Goal: Find specific page/section: Find specific page/section

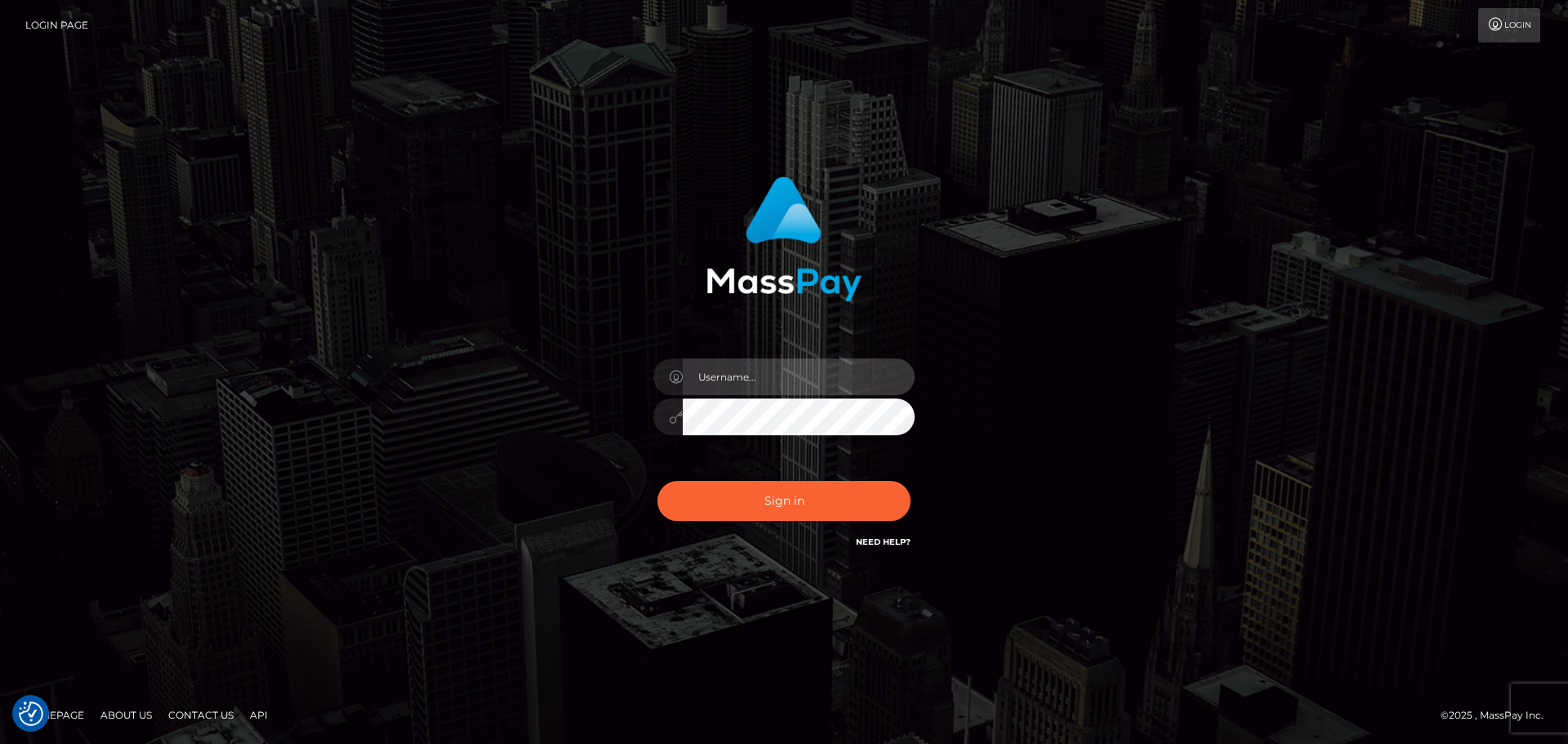
type input "[PERSON_NAME]"
click at [736, 475] on div "Sign in Need Help?" at bounding box center [784, 507] width 286 height 73
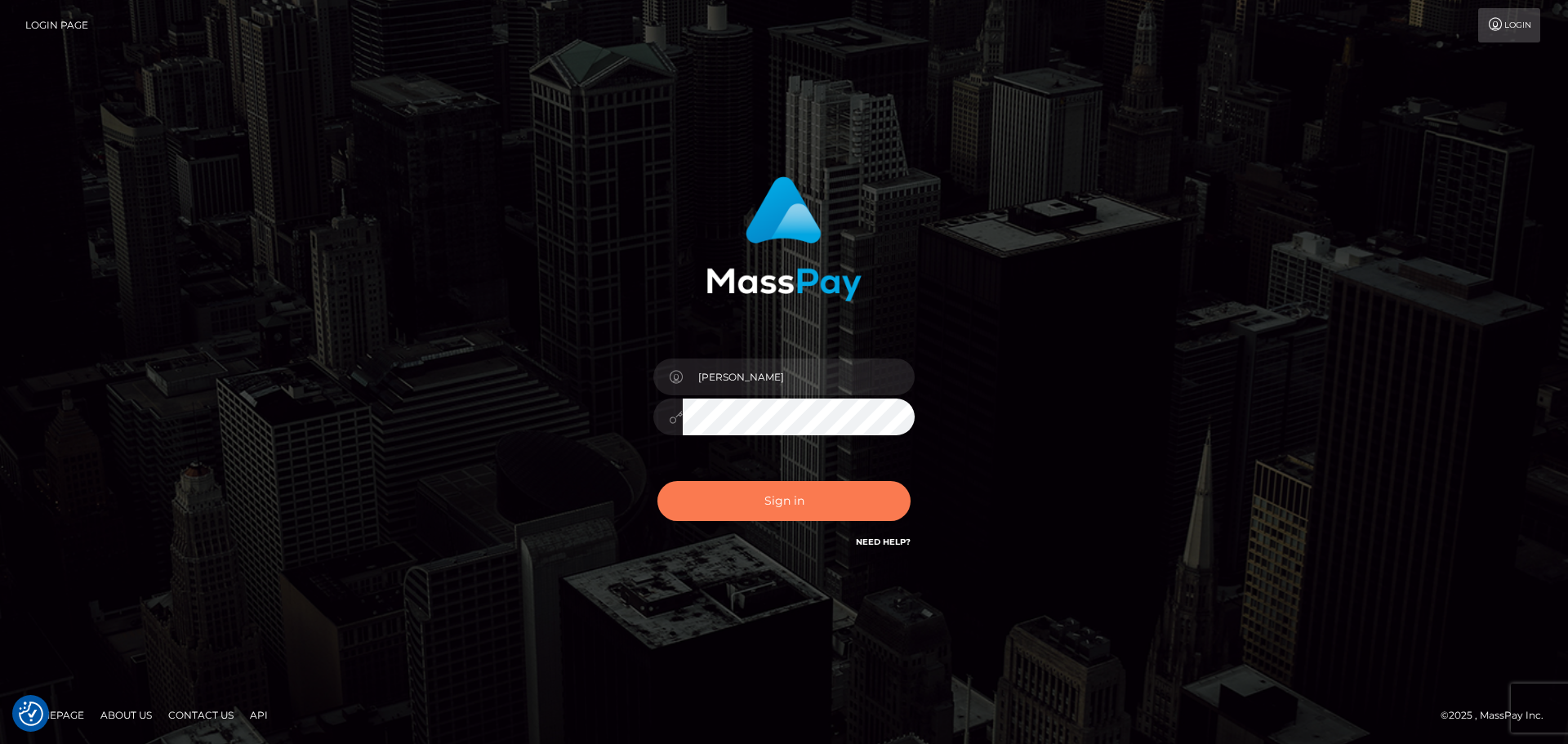
click at [740, 490] on button "Sign in" at bounding box center [784, 500] width 253 height 40
type input "[PERSON_NAME]"
click at [731, 492] on button "Sign in" at bounding box center [784, 500] width 253 height 40
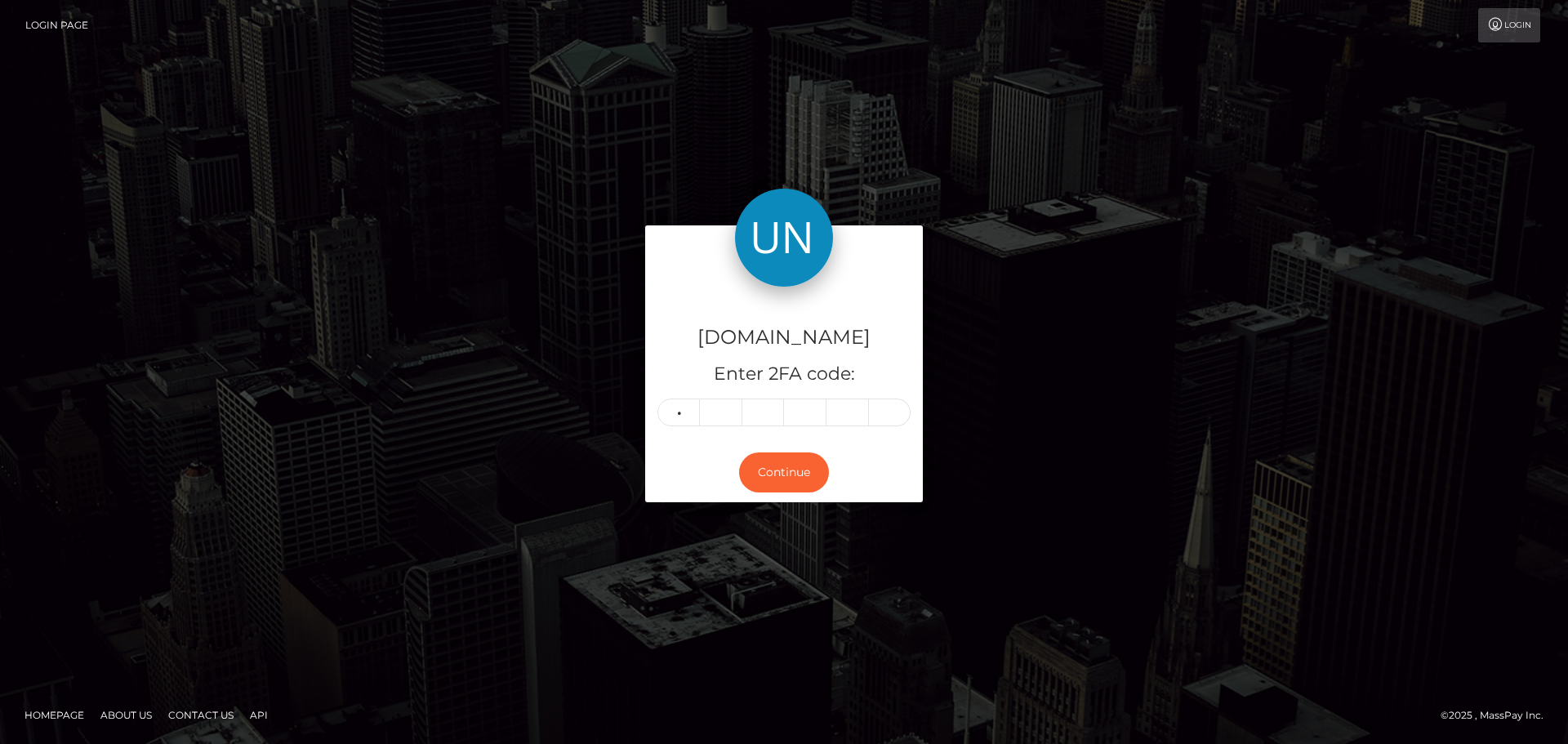
type input "0"
type input "2"
type input "5"
type input "0"
type input "1"
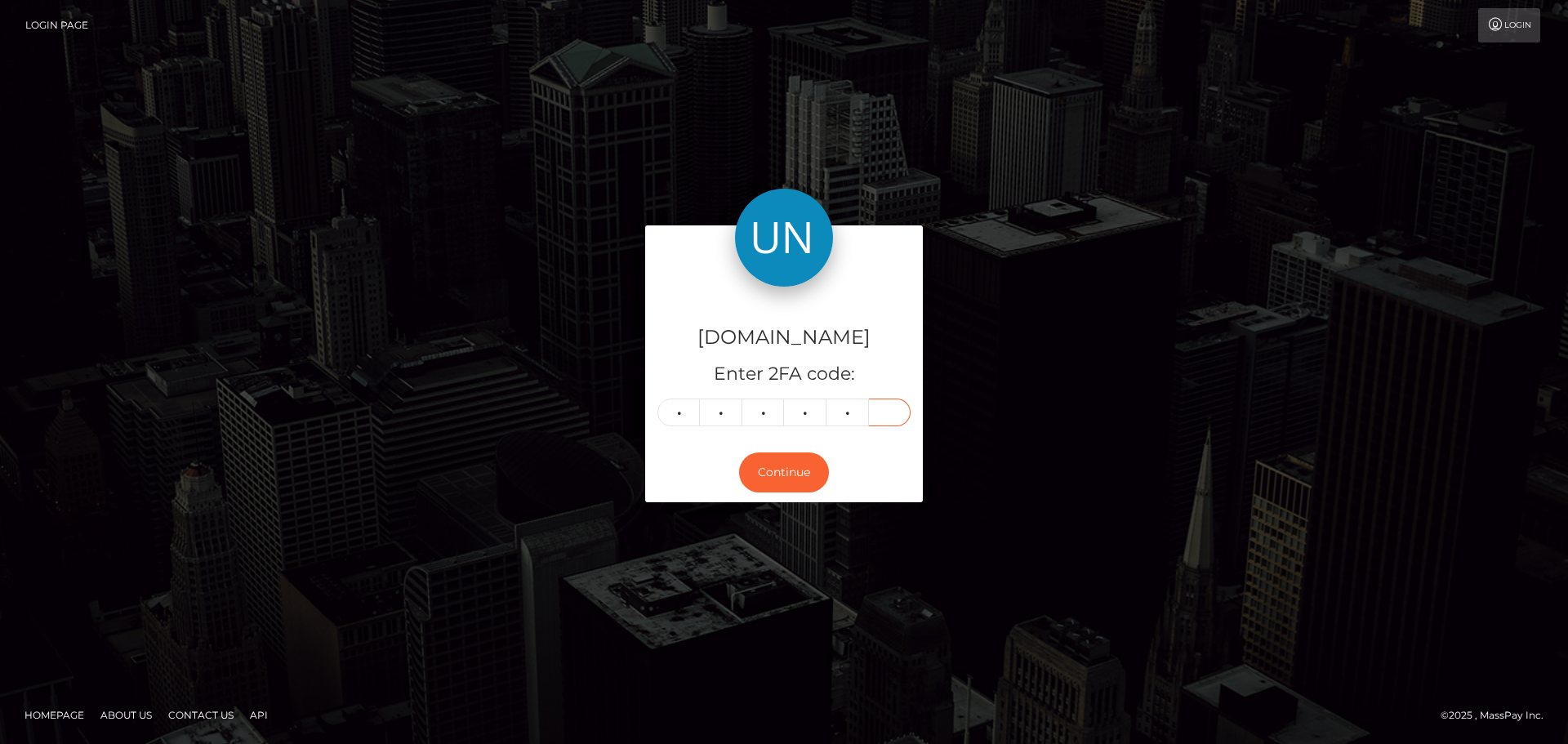
type input "8"
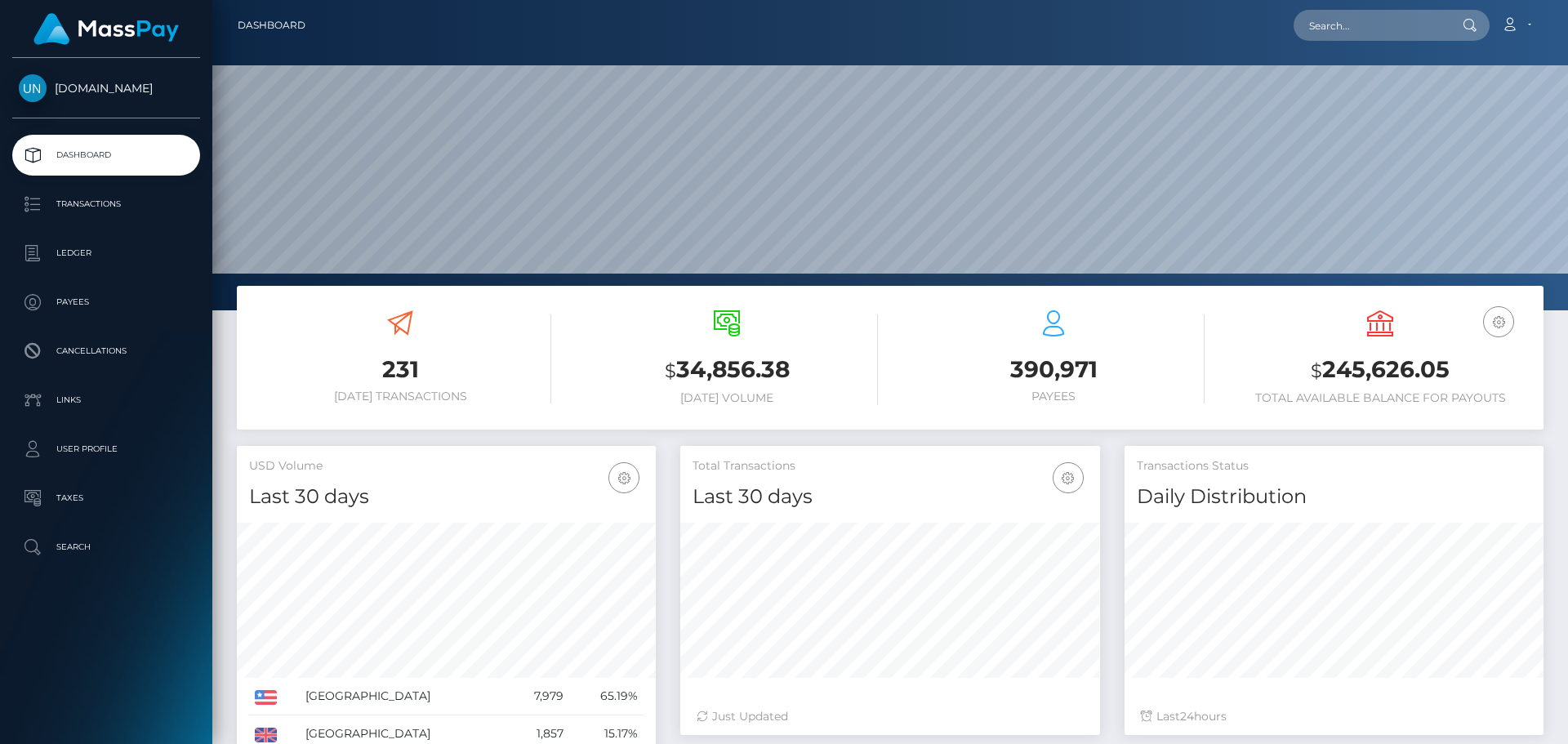
scroll to position [290, 420]
click at [1339, 22] on input "text" at bounding box center [1369, 25] width 154 height 31
paste input "abcdefnatasha@gmail.com"
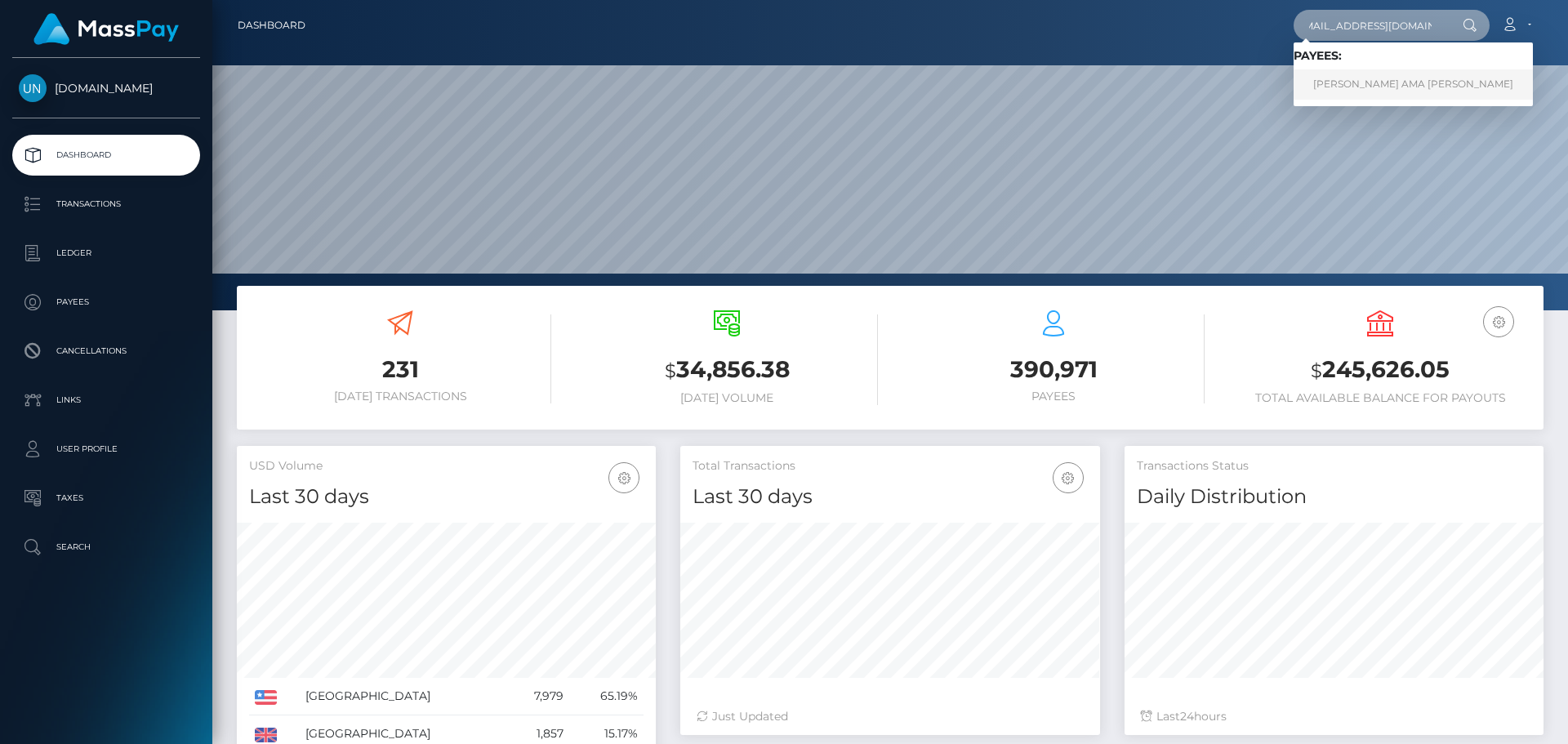
type input "abcdefnatasha@gmail.com"
click at [1347, 73] on link "GIFTY AMA MENSAH" at bounding box center [1413, 84] width 239 height 31
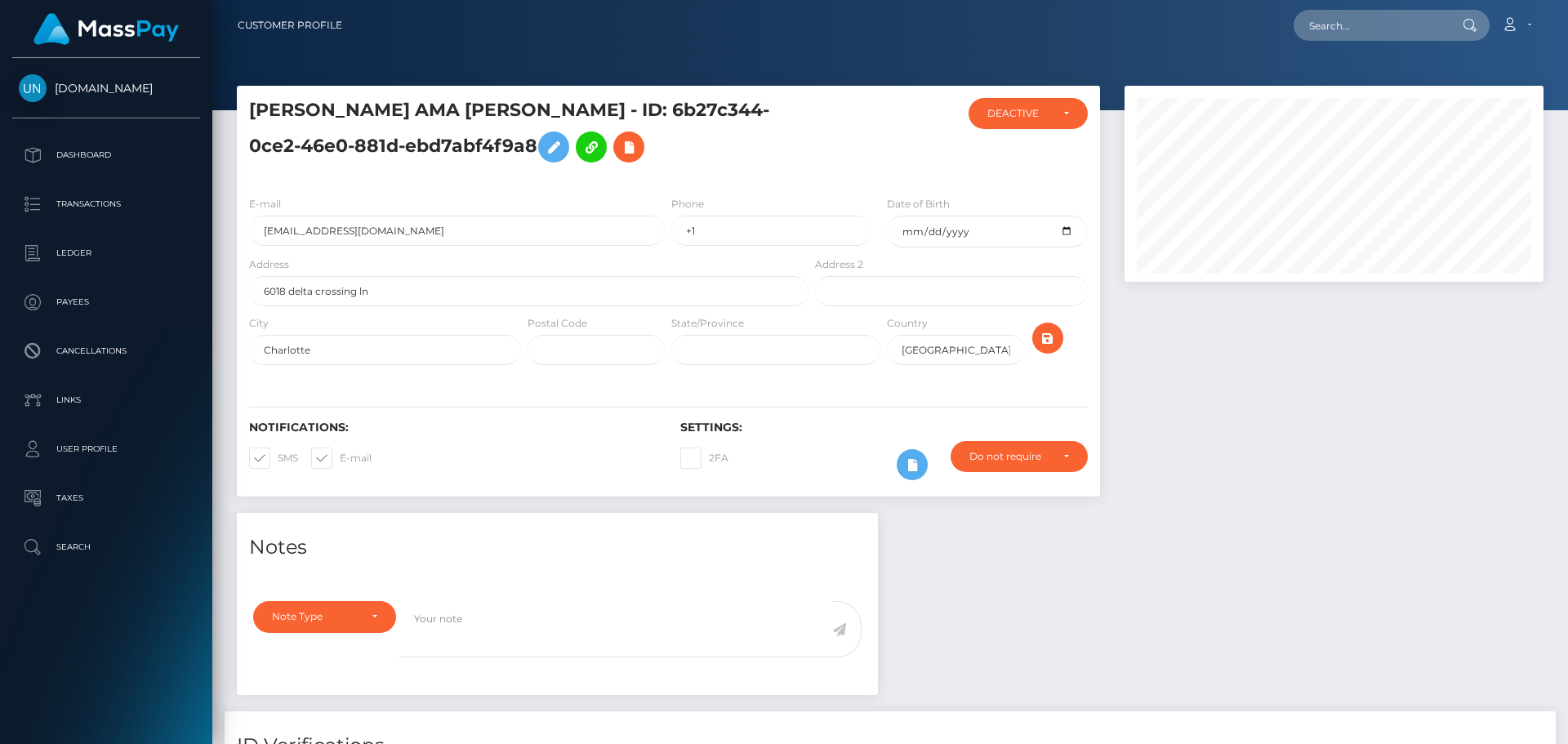
scroll to position [196, 420]
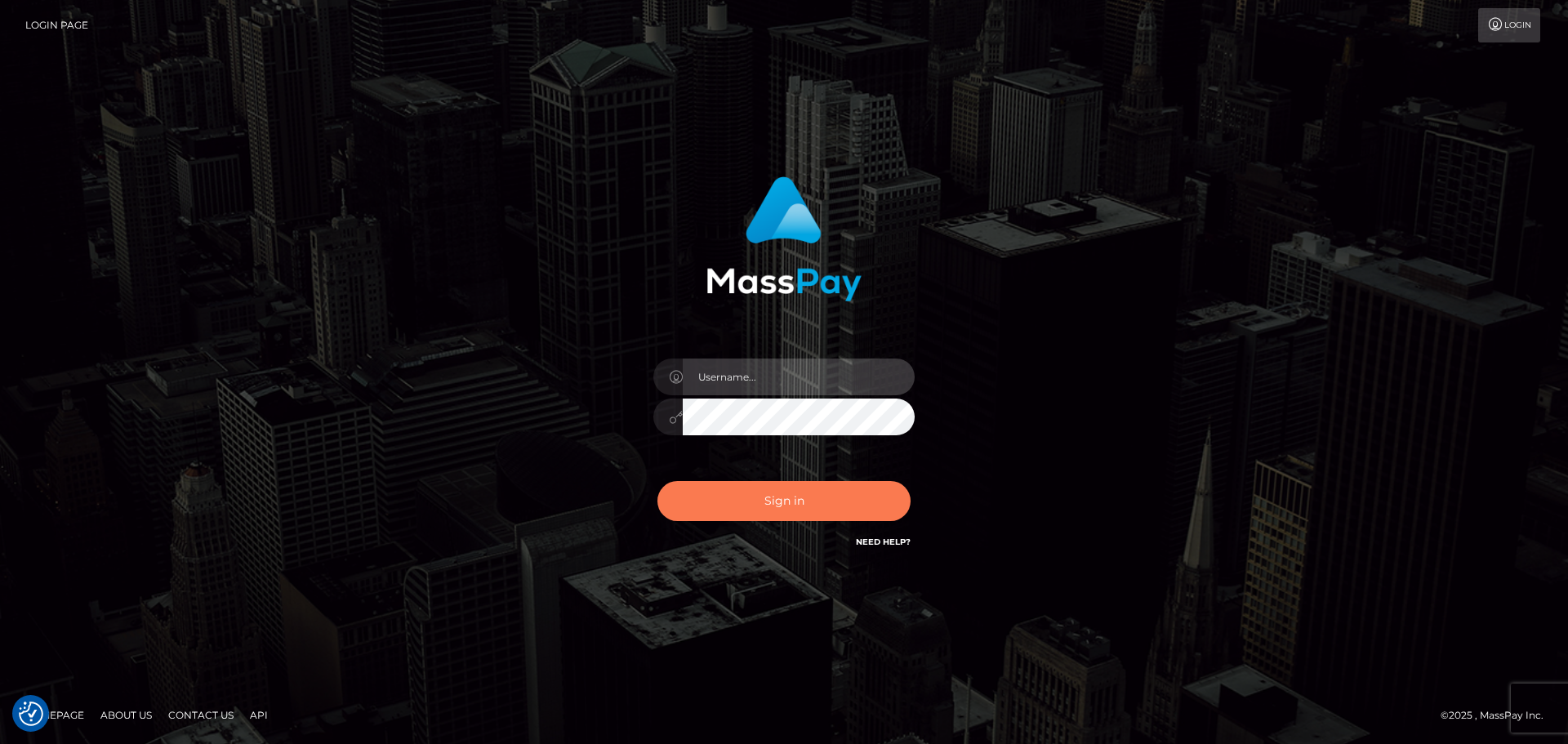
type input "Yassine Slimene"
click at [768, 505] on button "Sign in" at bounding box center [784, 500] width 253 height 40
type input "[PERSON_NAME]"
click at [774, 494] on button "Sign in" at bounding box center [784, 500] width 253 height 40
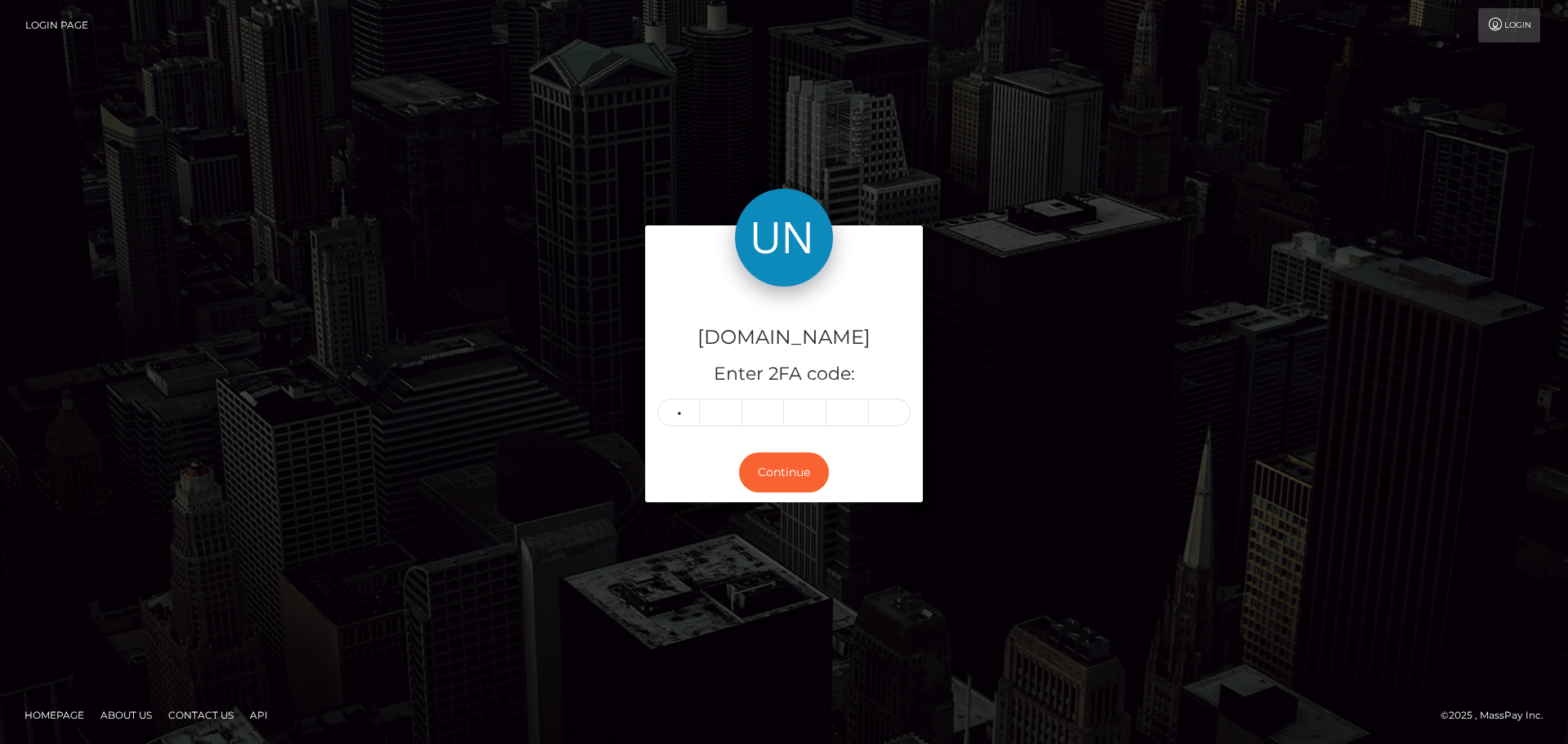
type input "3"
type input "9"
type input "3"
type input "1"
type input "8"
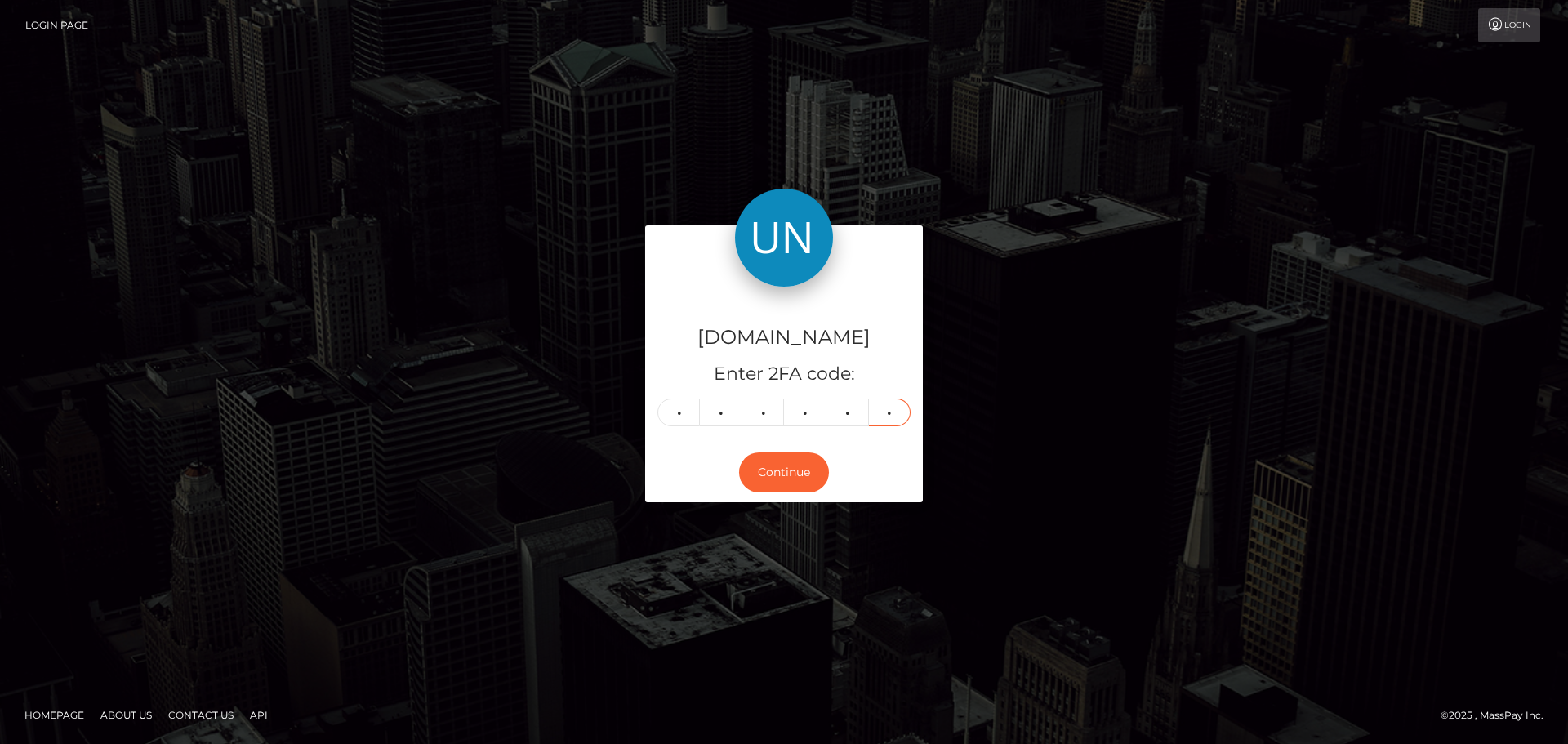
type input "2"
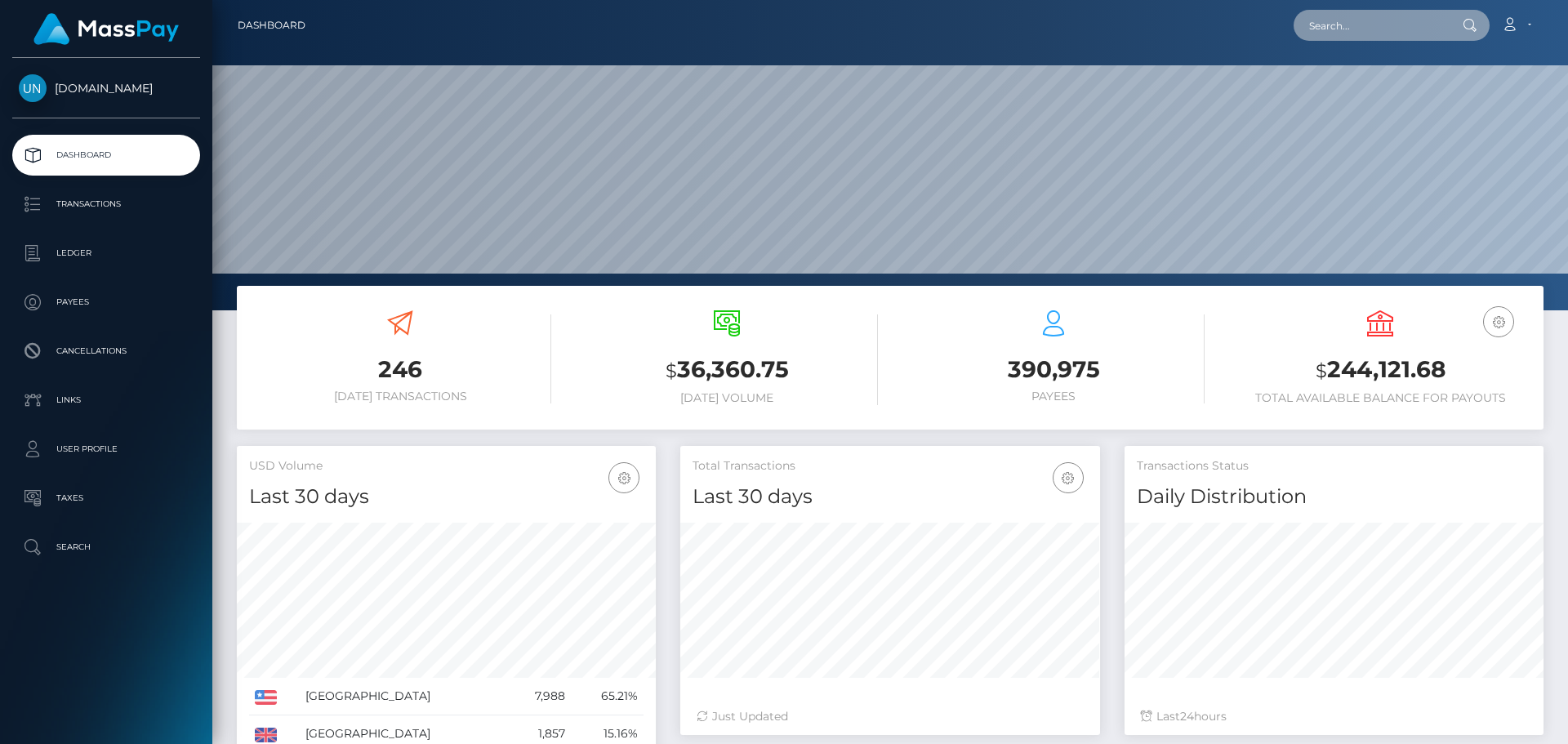
scroll to position [290, 420]
click at [1347, 39] on input "text" at bounding box center [1369, 25] width 154 height 31
paste input "olivinnycolas@gmail.com"
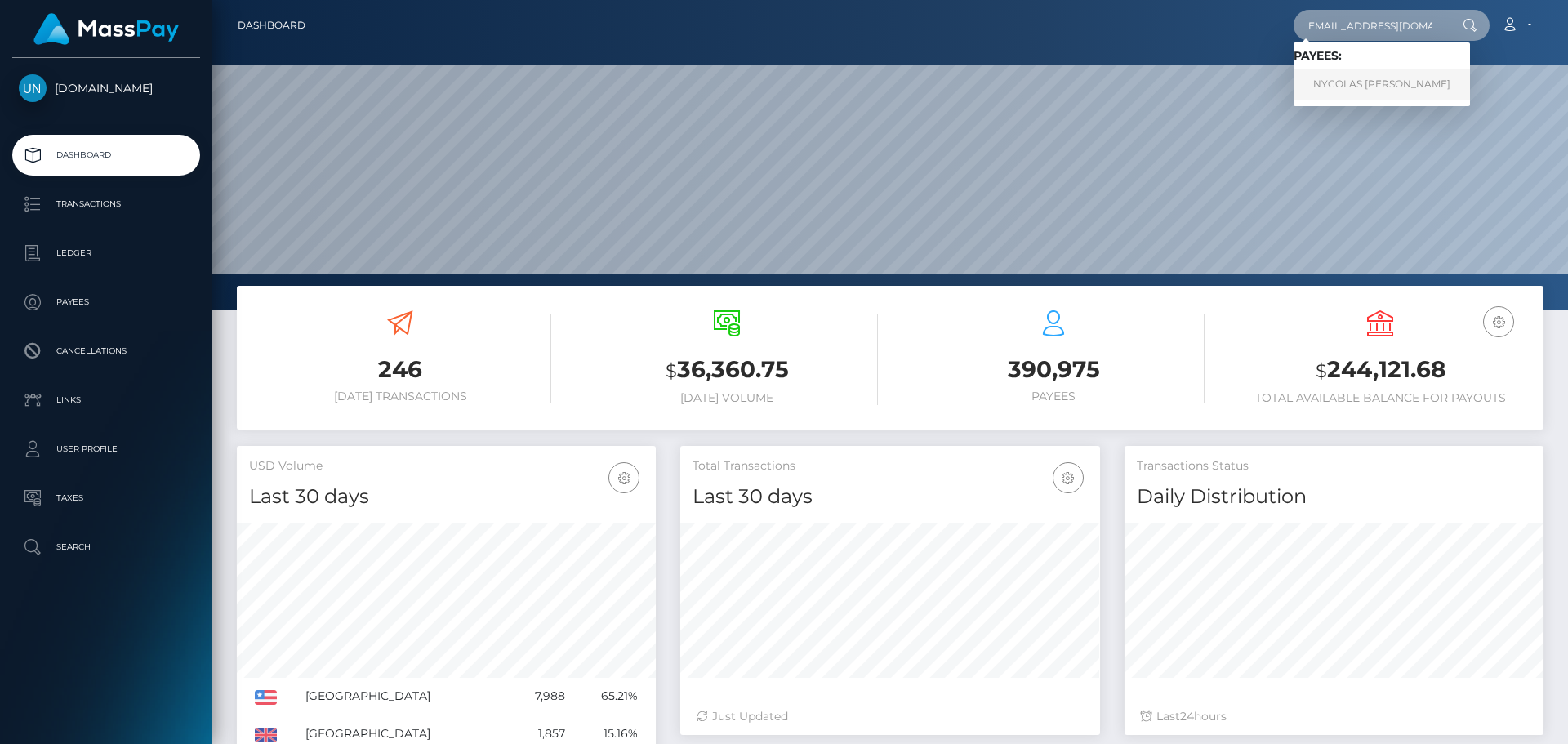
type input "olivinnycolas@gmail.com"
click at [1342, 81] on link "NYCOLAS DOMINIQUE OLIVIN" at bounding box center [1381, 84] width 176 height 31
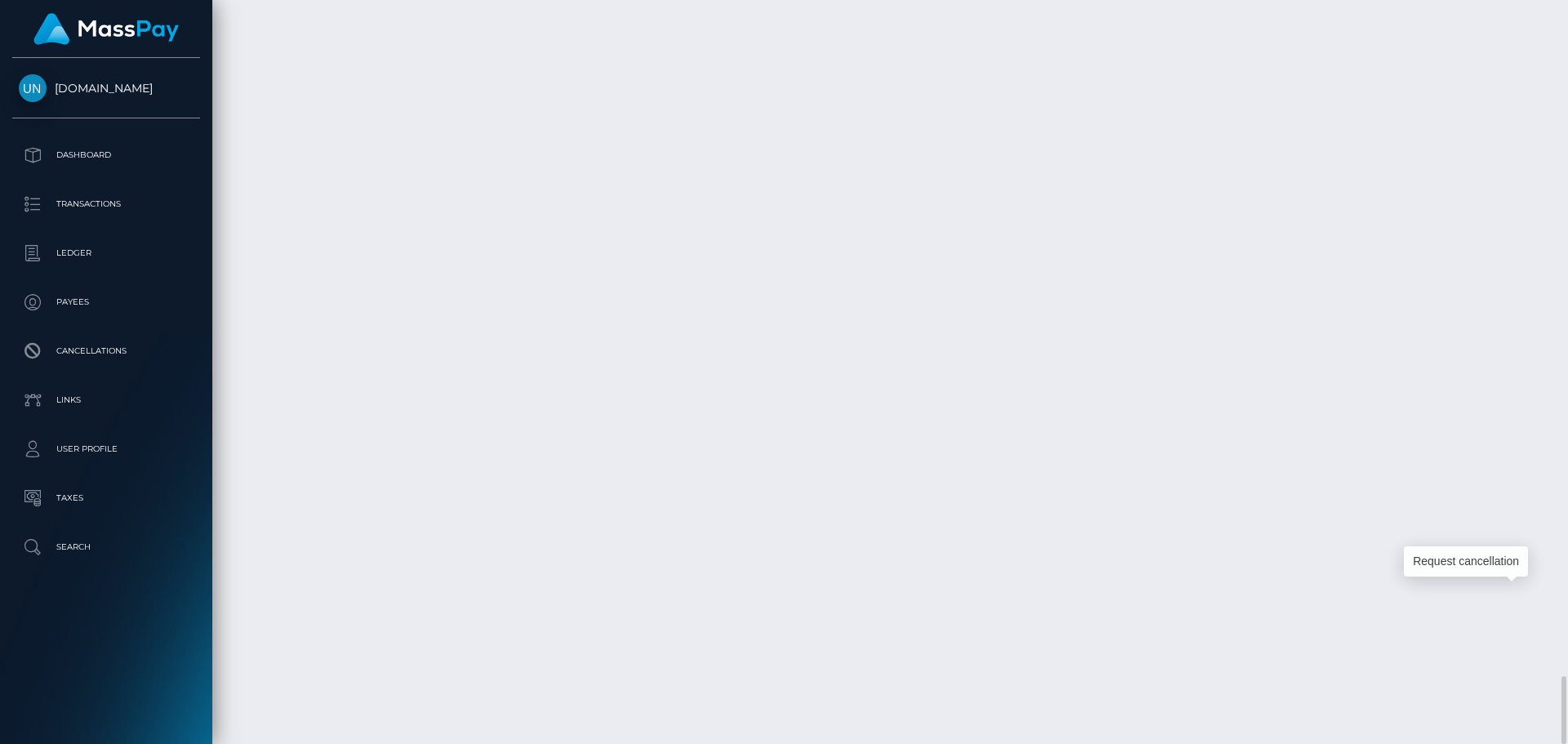
scroll to position [196, 420]
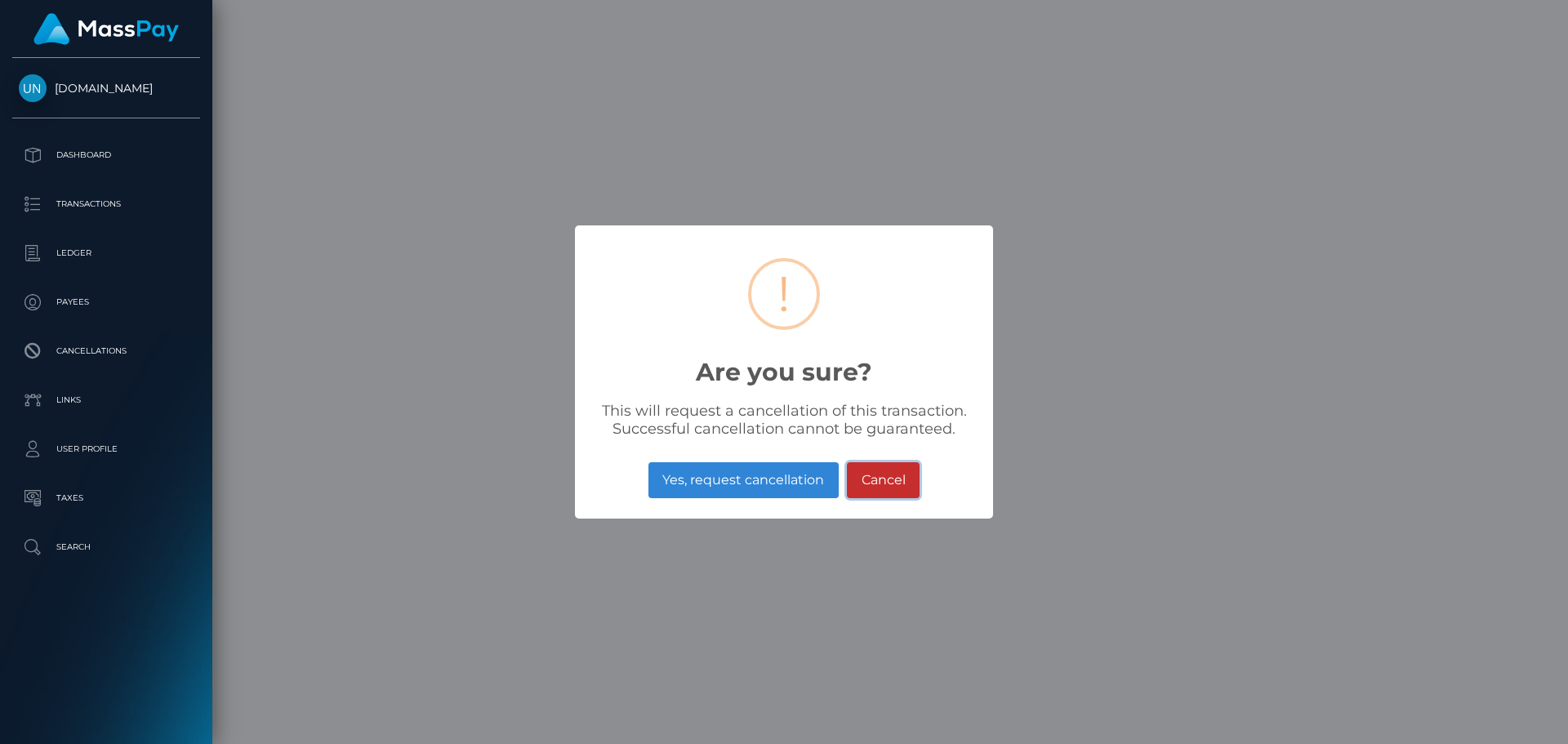
click at [917, 476] on button "Cancel" at bounding box center [882, 480] width 73 height 36
